Goal: Transaction & Acquisition: Book appointment/travel/reservation

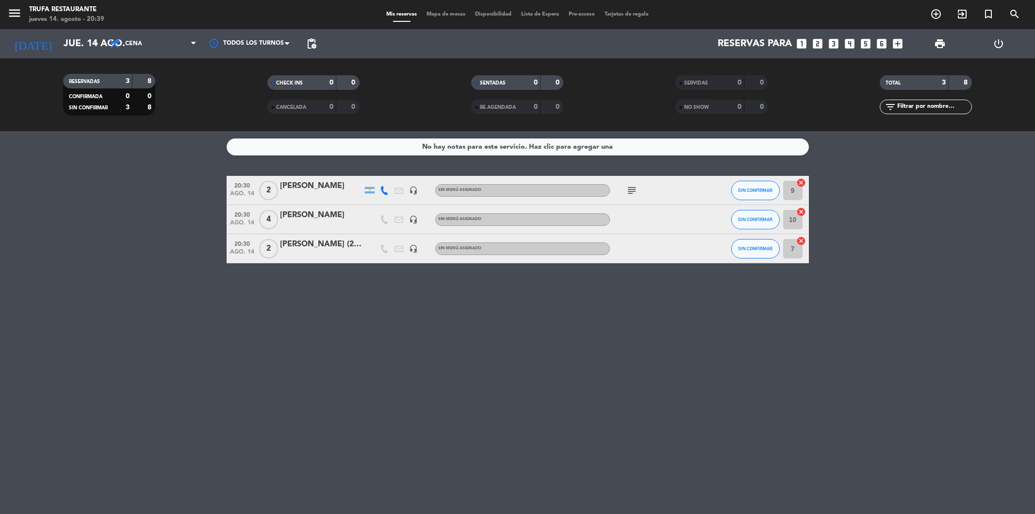
click at [82, 49] on input "jue. 14 ago." at bounding box center [120, 43] width 123 height 21
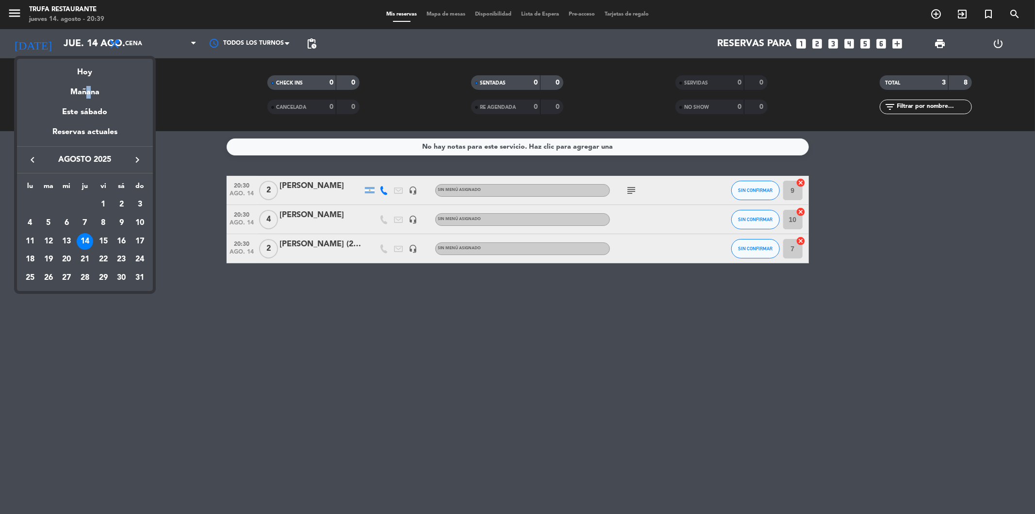
click at [85, 83] on div "Mañana" at bounding box center [85, 89] width 136 height 20
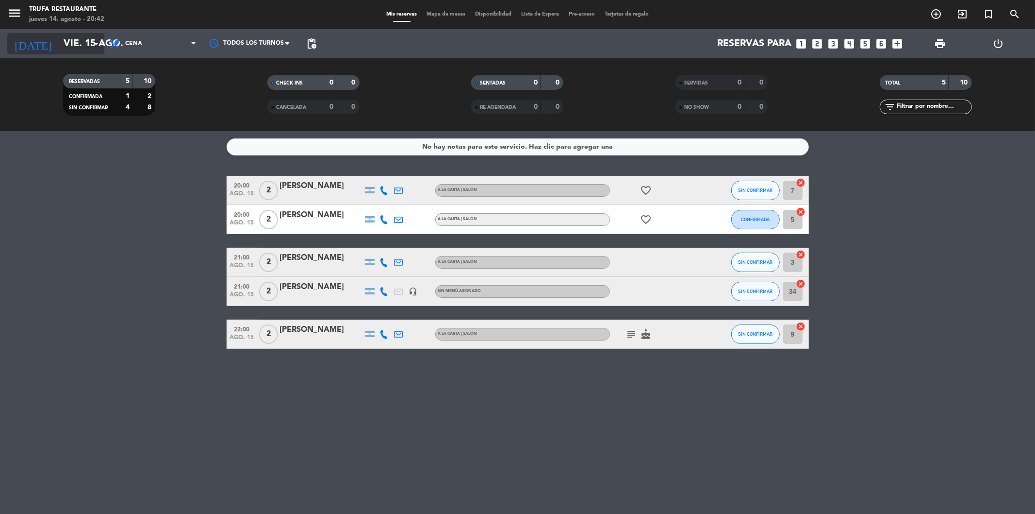
click at [90, 43] on icon "arrow_drop_down" at bounding box center [96, 44] width 12 height 12
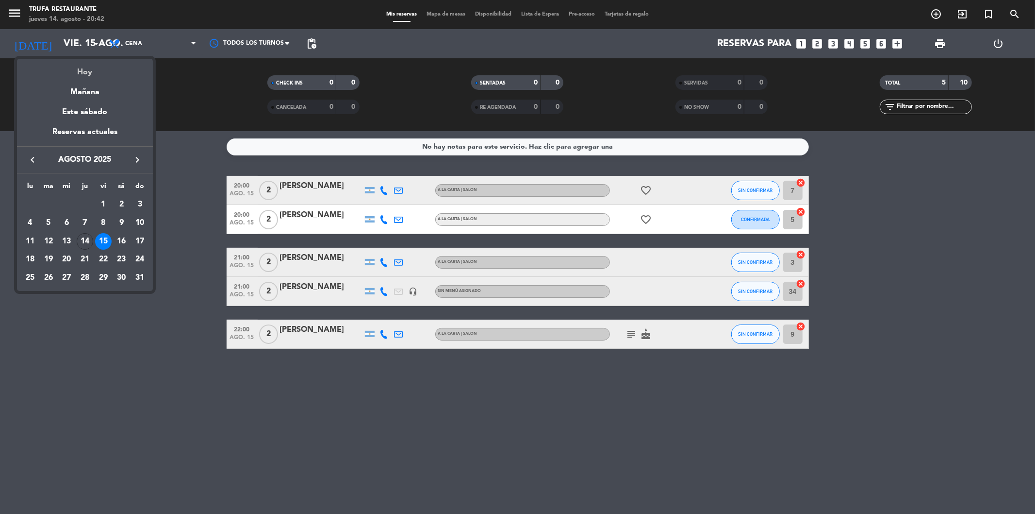
click at [90, 68] on div "Hoy" at bounding box center [85, 69] width 136 height 20
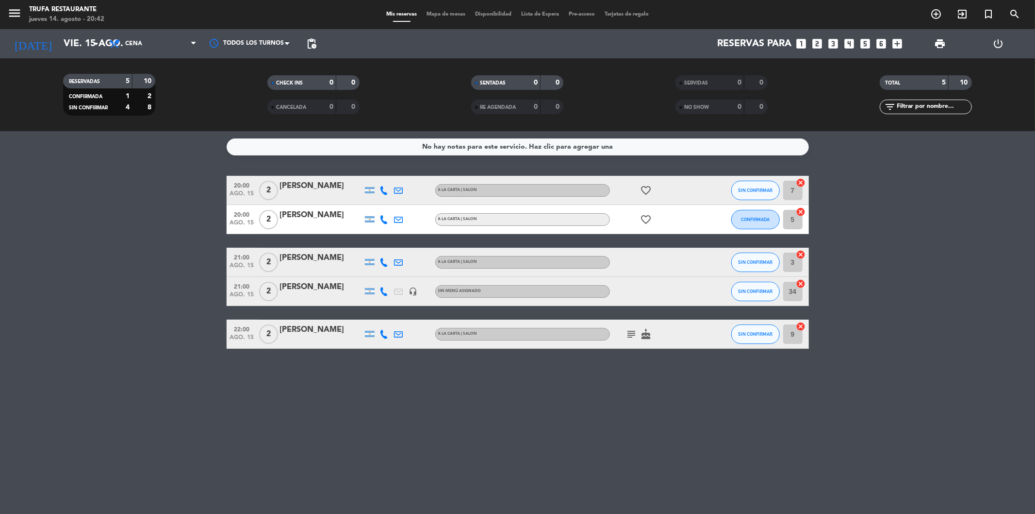
type input "jue. 14 ago."
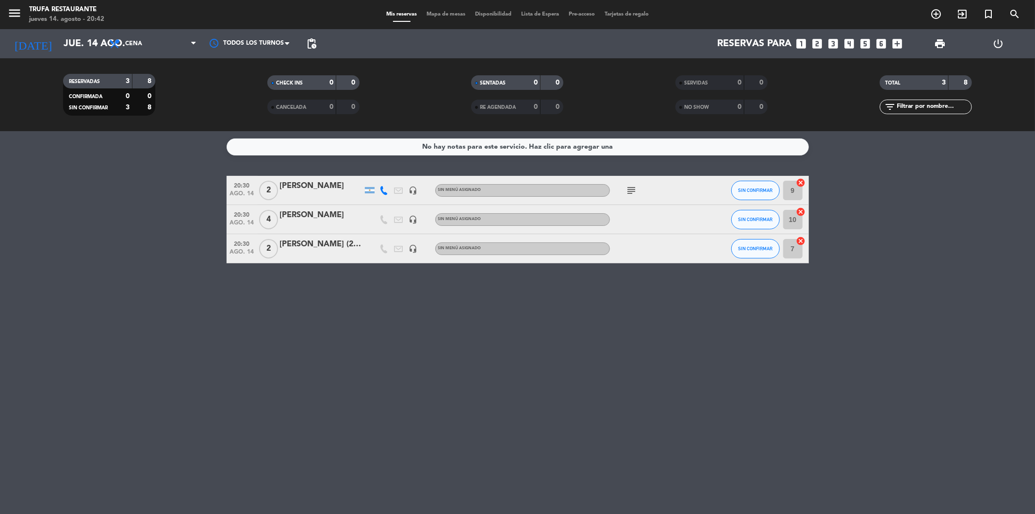
click at [818, 40] on icon "looks_two" at bounding box center [818, 43] width 13 height 13
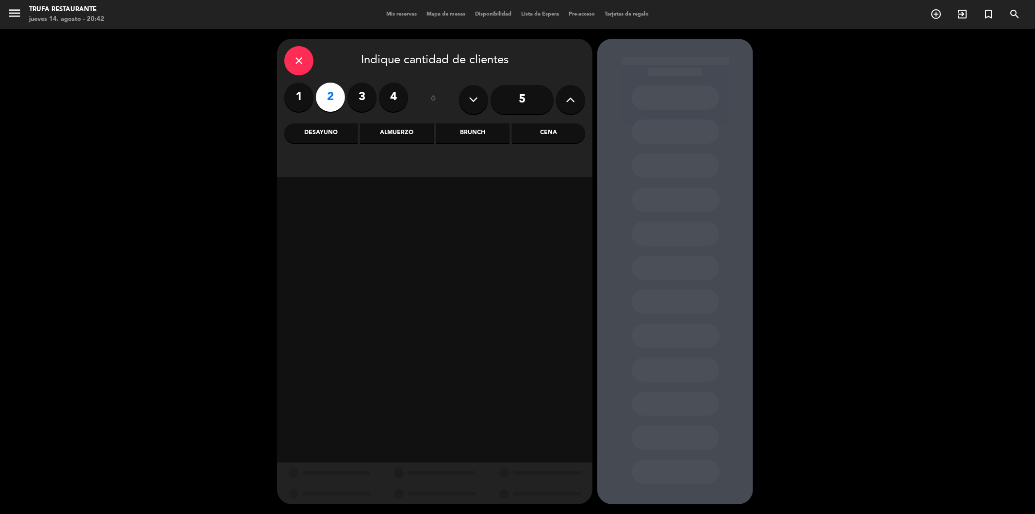
drag, startPoint x: 552, startPoint y: 137, endPoint x: 419, endPoint y: 181, distance: 140.0
click at [552, 138] on div "Cena" at bounding box center [548, 132] width 73 height 19
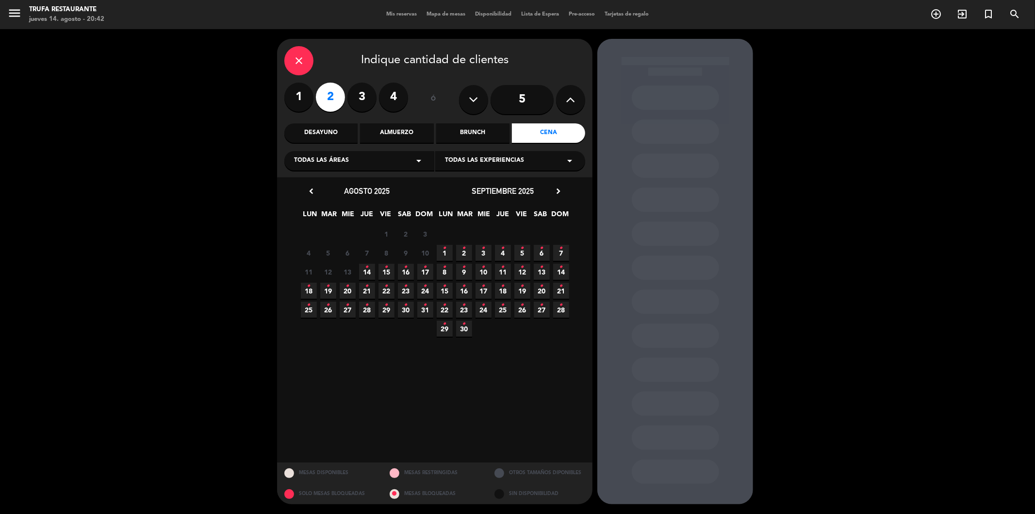
click at [366, 271] on icon "•" at bounding box center [367, 267] width 3 height 16
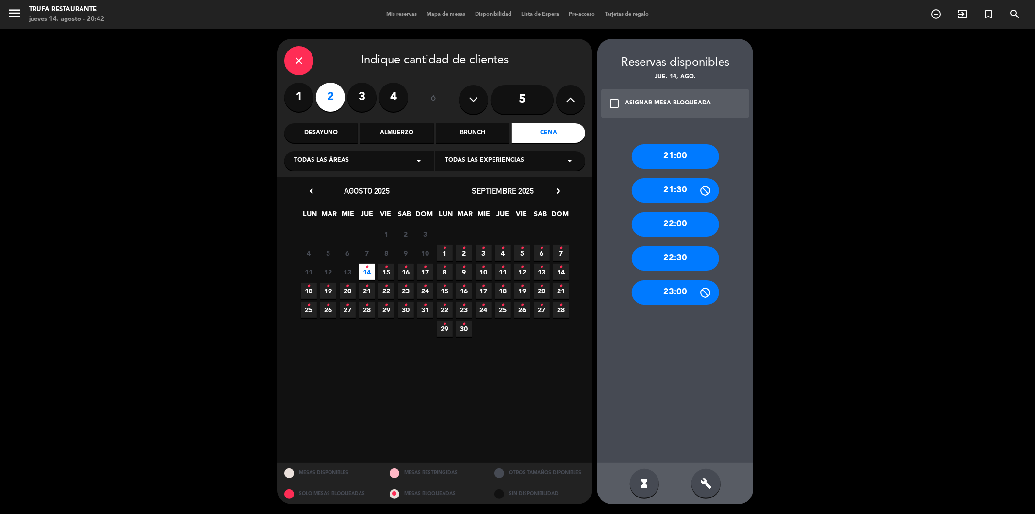
click at [673, 152] on div "21:00" at bounding box center [675, 156] width 87 height 24
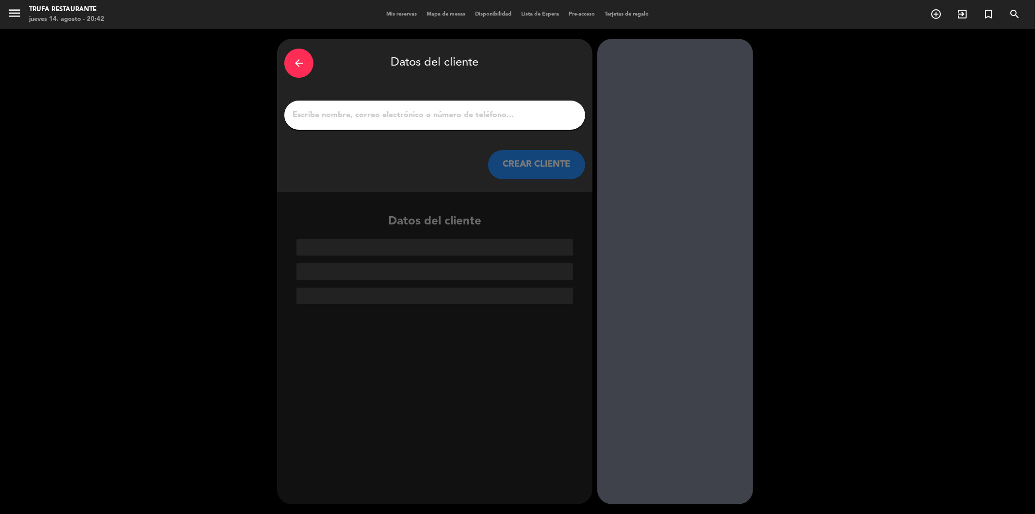
paste input "[PERSON_NAME]"
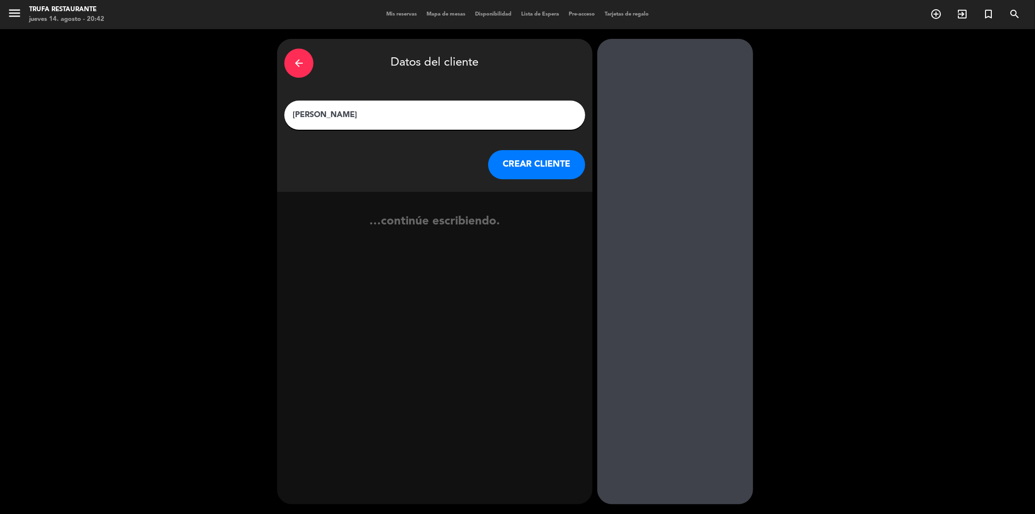
type input "[PERSON_NAME]"
click at [558, 170] on button "CREAR CLIENTE" at bounding box center [536, 164] width 97 height 29
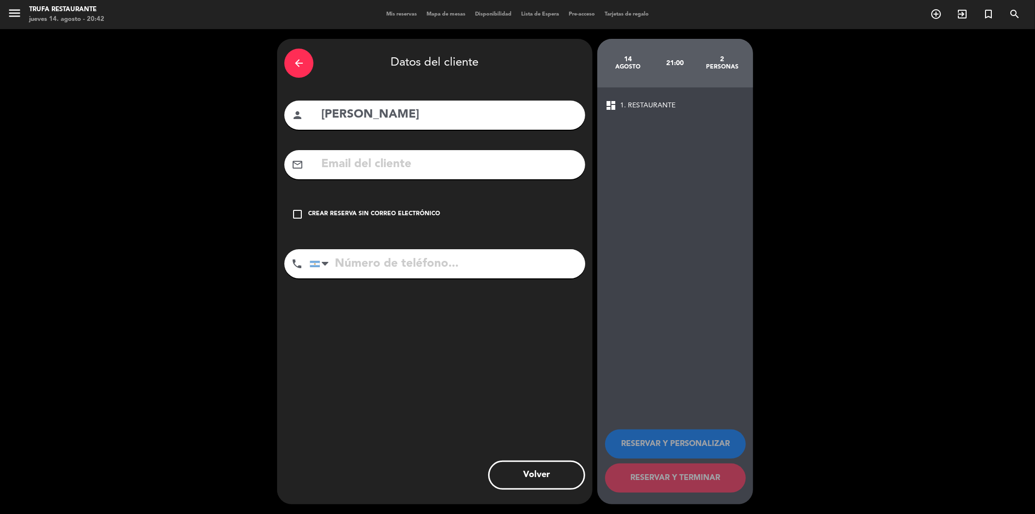
click at [300, 210] on icon "check_box_outline_blank" at bounding box center [298, 214] width 12 height 12
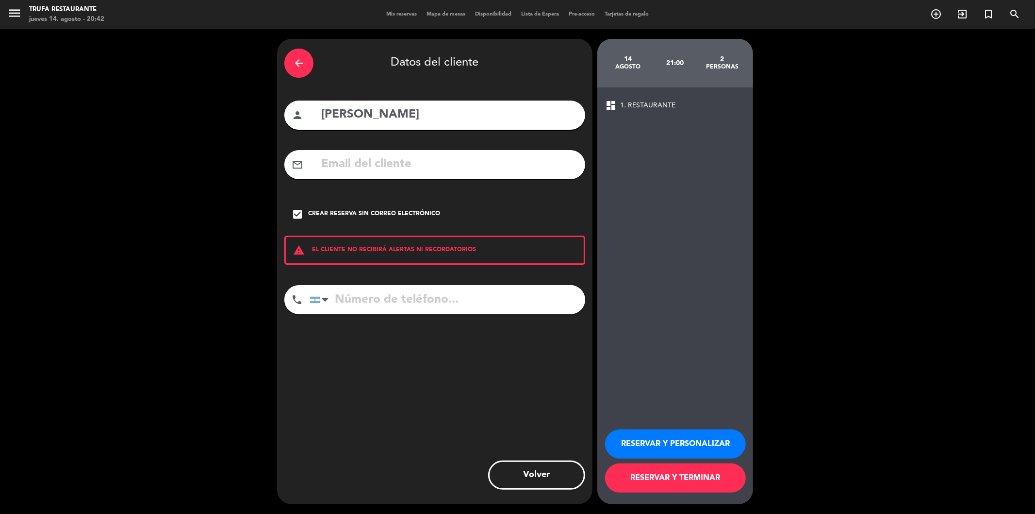
click at [686, 478] on button "RESERVAR Y TERMINAR" at bounding box center [675, 477] width 141 height 29
